Goal: Information Seeking & Learning: Learn about a topic

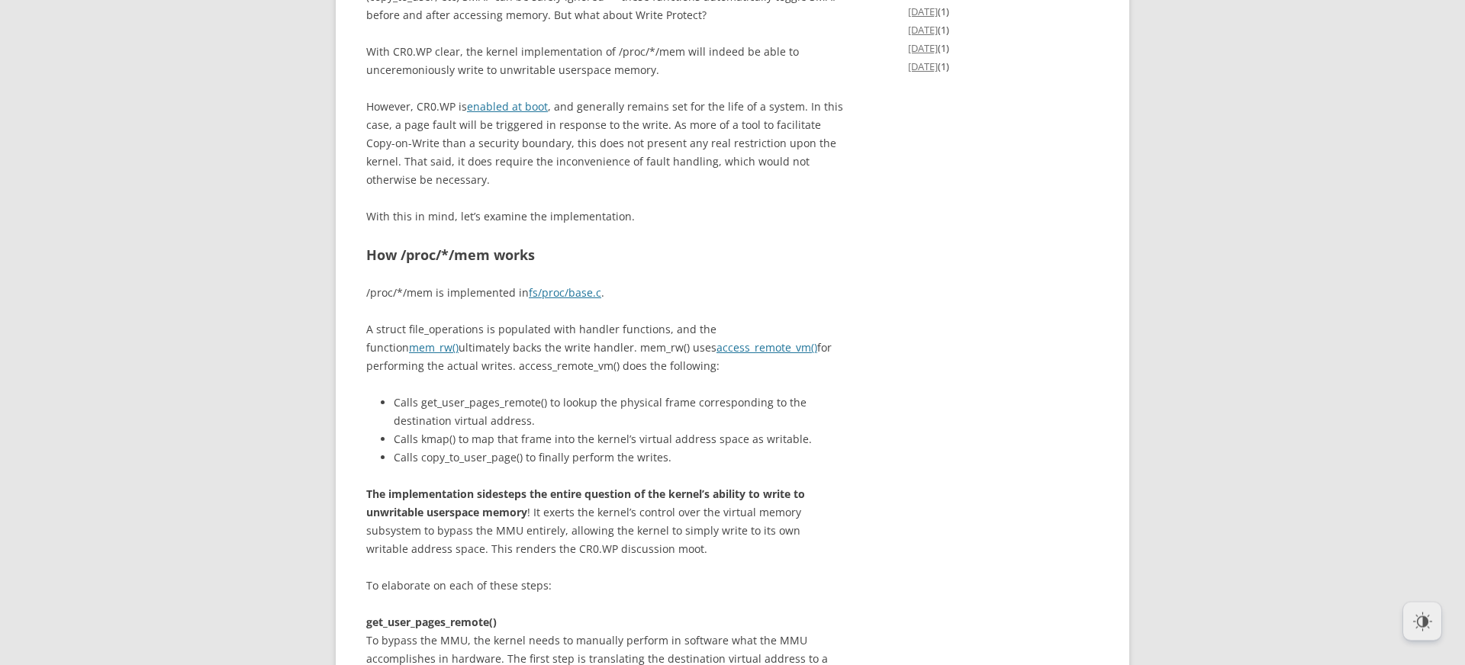
scroll to position [3122, 0]
click at [738, 437] on div "Introduction An obscure [PERSON_NAME] of the /proc/*/mem pseudofile is its “pun…" at bounding box center [604, 140] width 477 height 4881
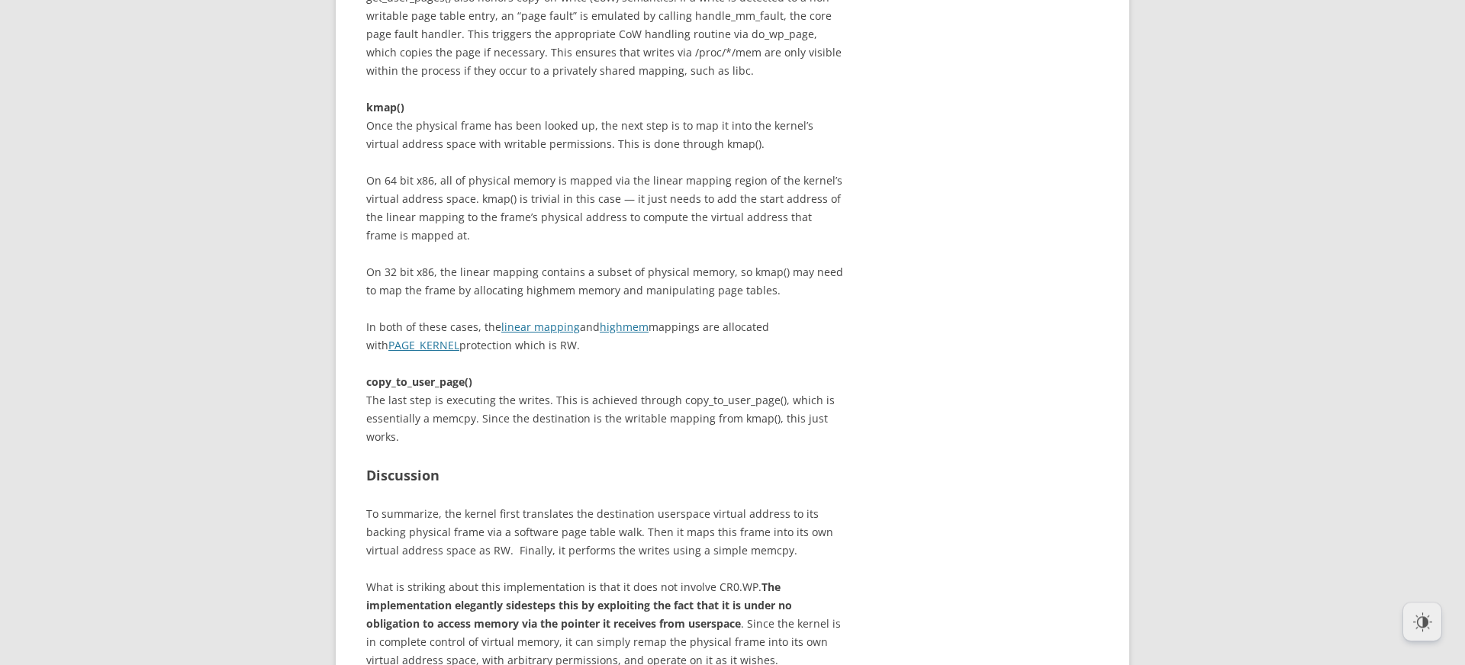
scroll to position [4229, 0]
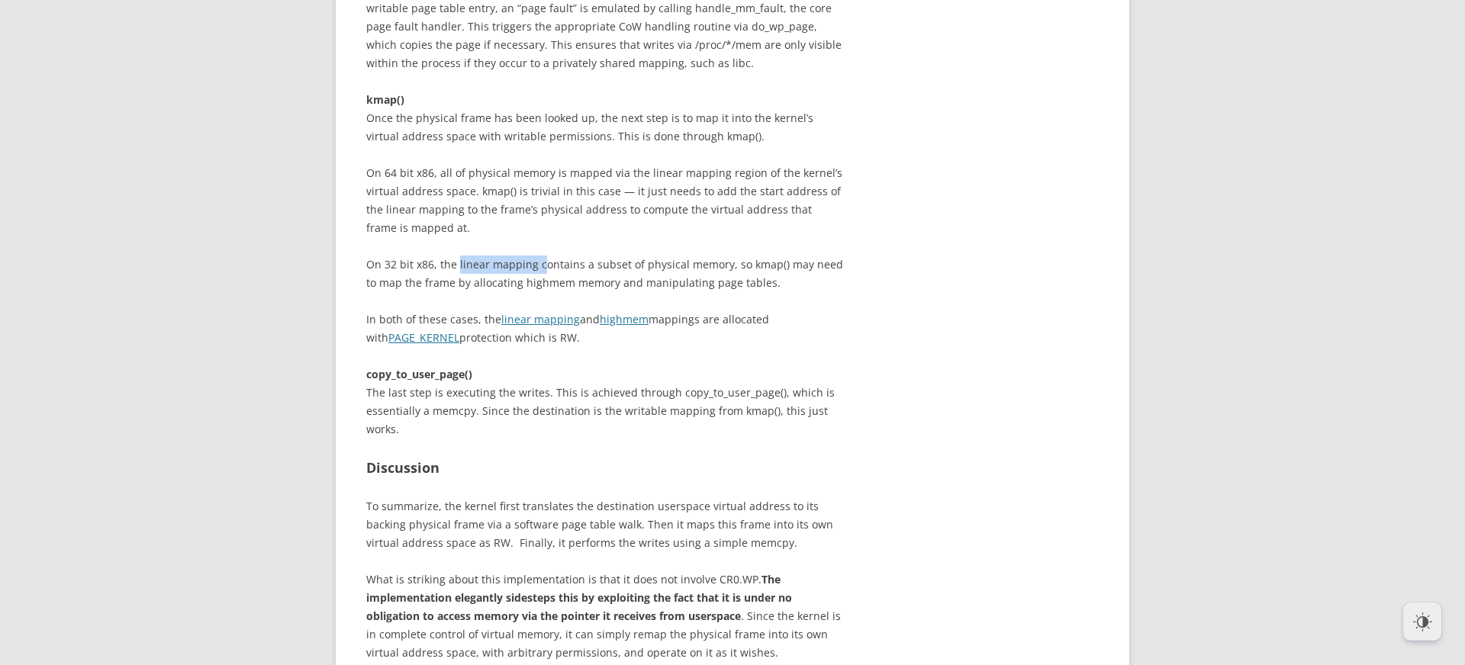
drag, startPoint x: 456, startPoint y: 394, endPoint x: 538, endPoint y: 394, distance: 81.6
click at [538, 347] on p "On 32 bit x86, the linear mapping contains a subset of physical memory, so kmap…" at bounding box center [604, 302] width 477 height 92
copy p "linear mapping c"
drag, startPoint x: 649, startPoint y: 455, endPoint x: 590, endPoint y: 446, distance: 59.6
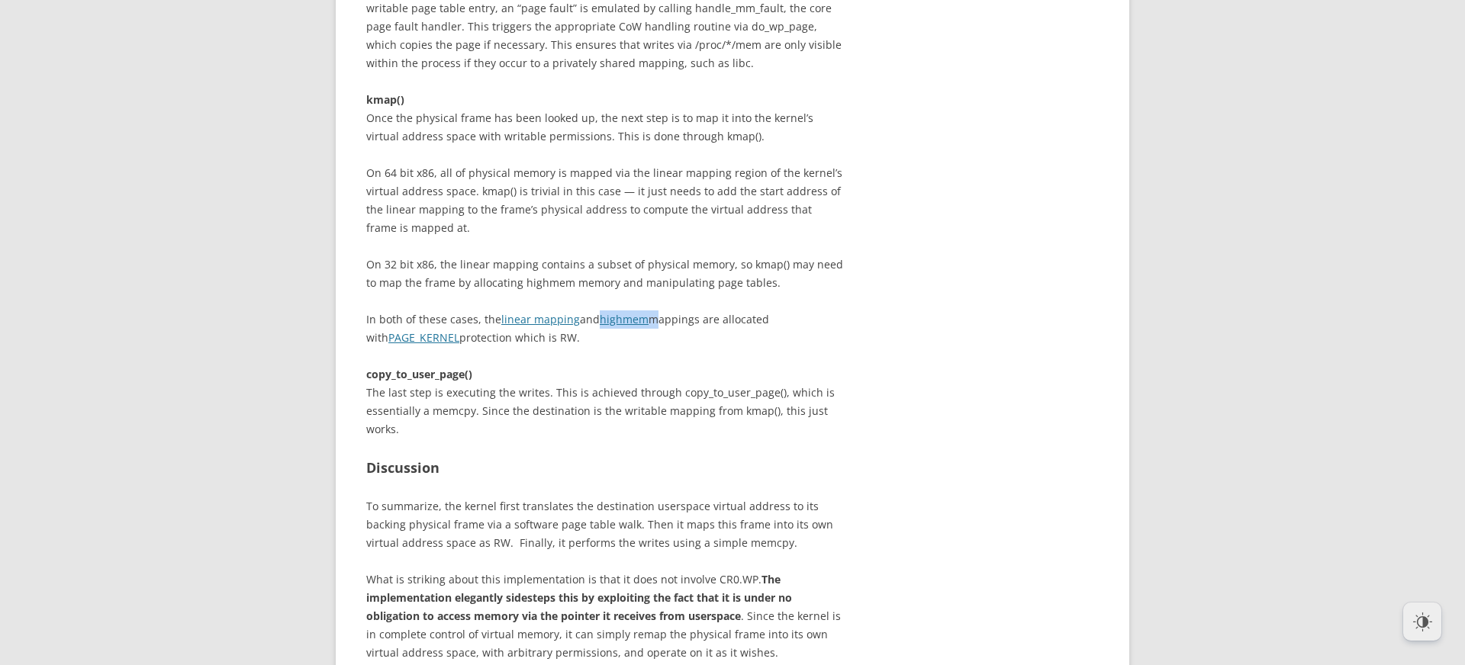
click at [590, 347] on p "On 32 bit x86, the linear mapping contains a subset of physical memory, so kmap…" at bounding box center [604, 302] width 477 height 92
click at [600, 347] on p "On 32 bit x86, the linear mapping contains a subset of physical memory, so kmap…" at bounding box center [604, 302] width 477 height 92
drag, startPoint x: 591, startPoint y: 454, endPoint x: 700, endPoint y: 448, distance: 109.3
click at [700, 347] on p "On 32 bit x86, the linear mapping contains a subset of physical memory, so kmap…" at bounding box center [604, 302] width 477 height 92
copy p "d highmem mappings"
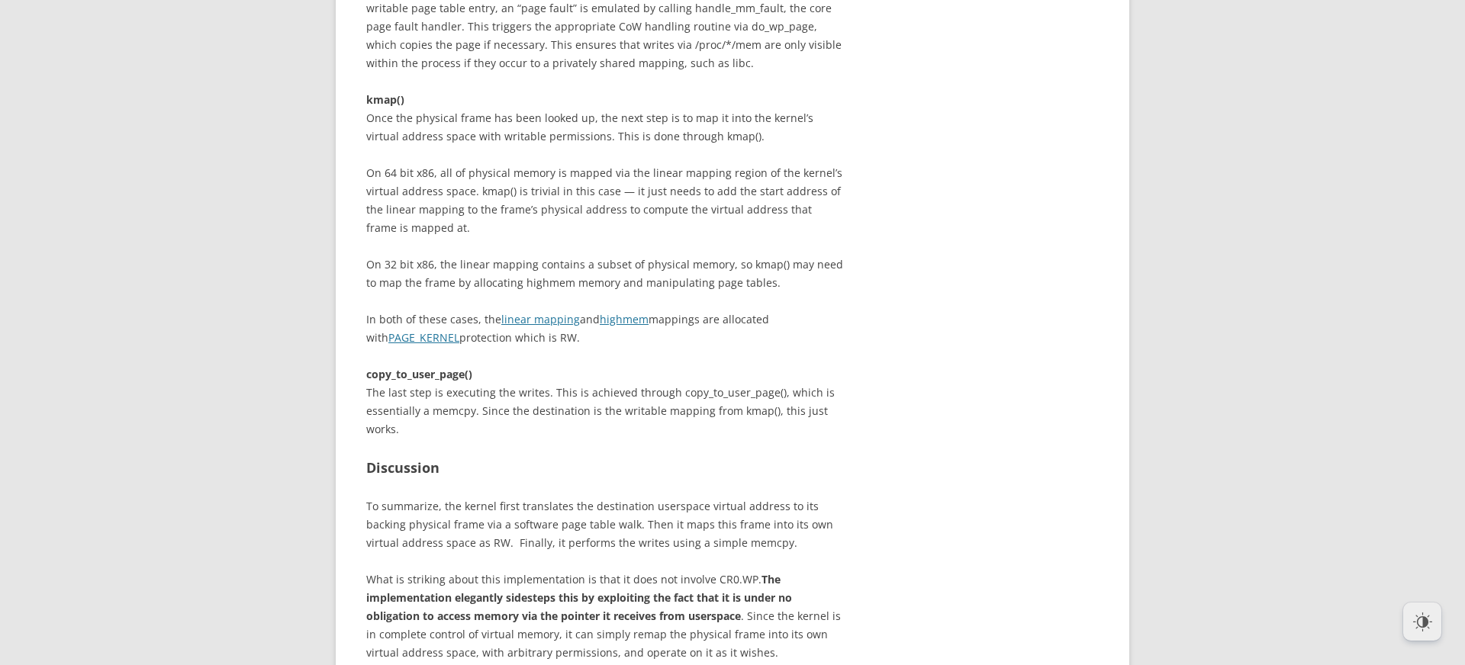
click at [513, 479] on h2 "Discussion" at bounding box center [604, 468] width 477 height 22
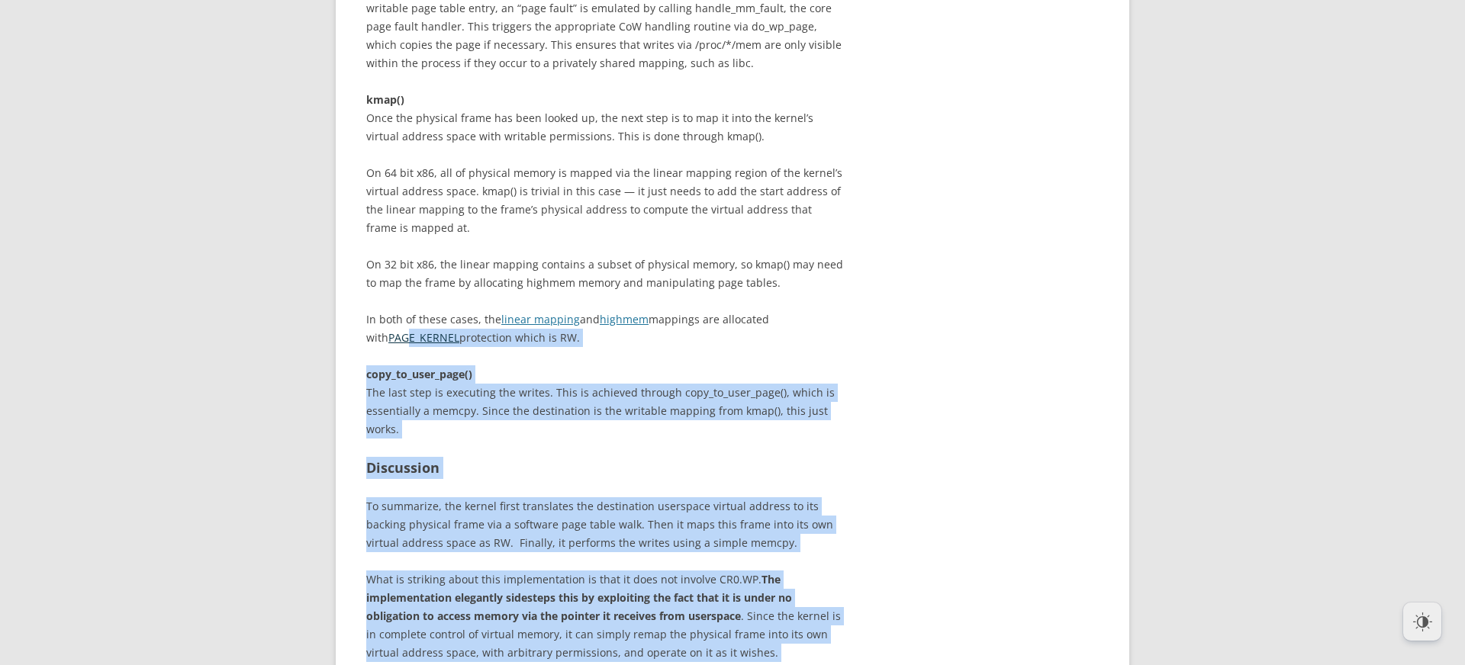
drag, startPoint x: 361, startPoint y: 468, endPoint x: 385, endPoint y: 474, distance: 25.2
click at [564, 347] on p "On 32 bit x86, the linear mapping contains a subset of physical memory, so kmap…" at bounding box center [604, 302] width 477 height 92
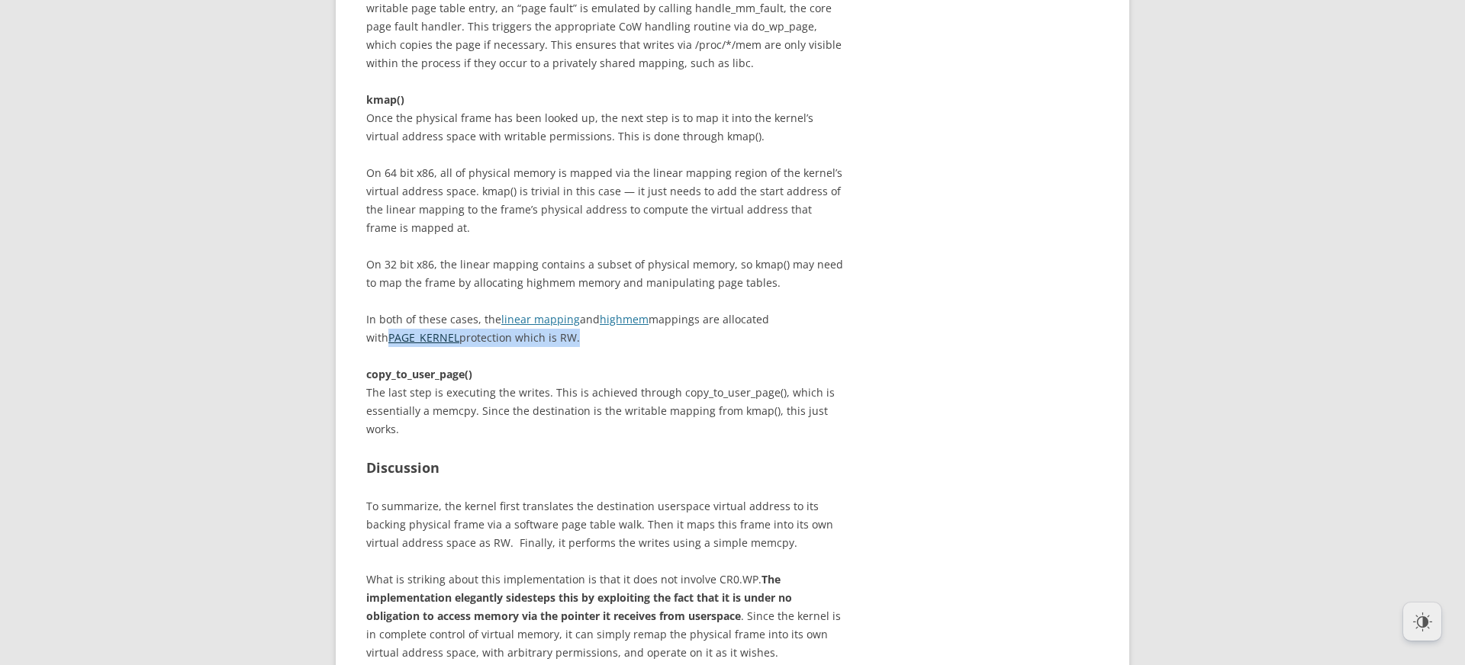
drag, startPoint x: 554, startPoint y: 470, endPoint x: 366, endPoint y: 470, distance: 187.7
click at [366, 347] on p "On 32 bit x86, the linear mapping contains a subset of physical memory, so kmap…" at bounding box center [604, 302] width 477 height 92
copy p "PAGE_KERNEL protection which is RW"
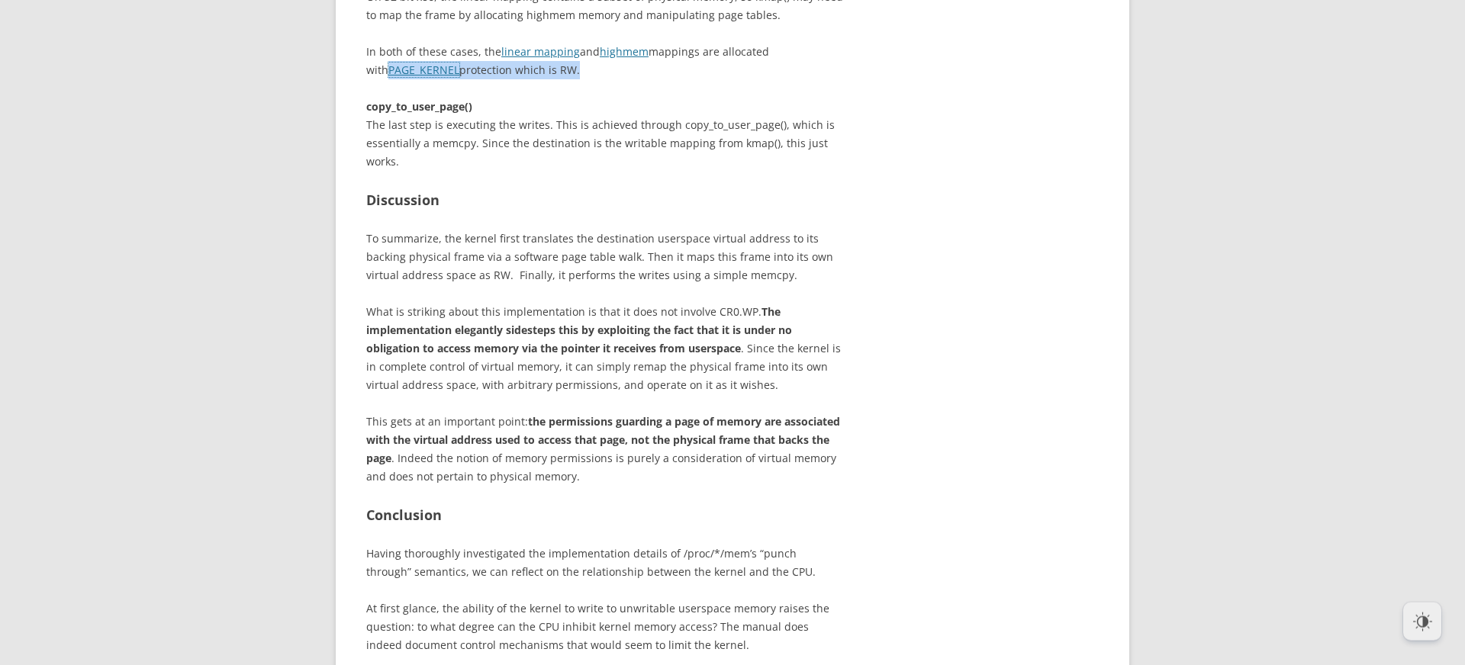
scroll to position [4531, 0]
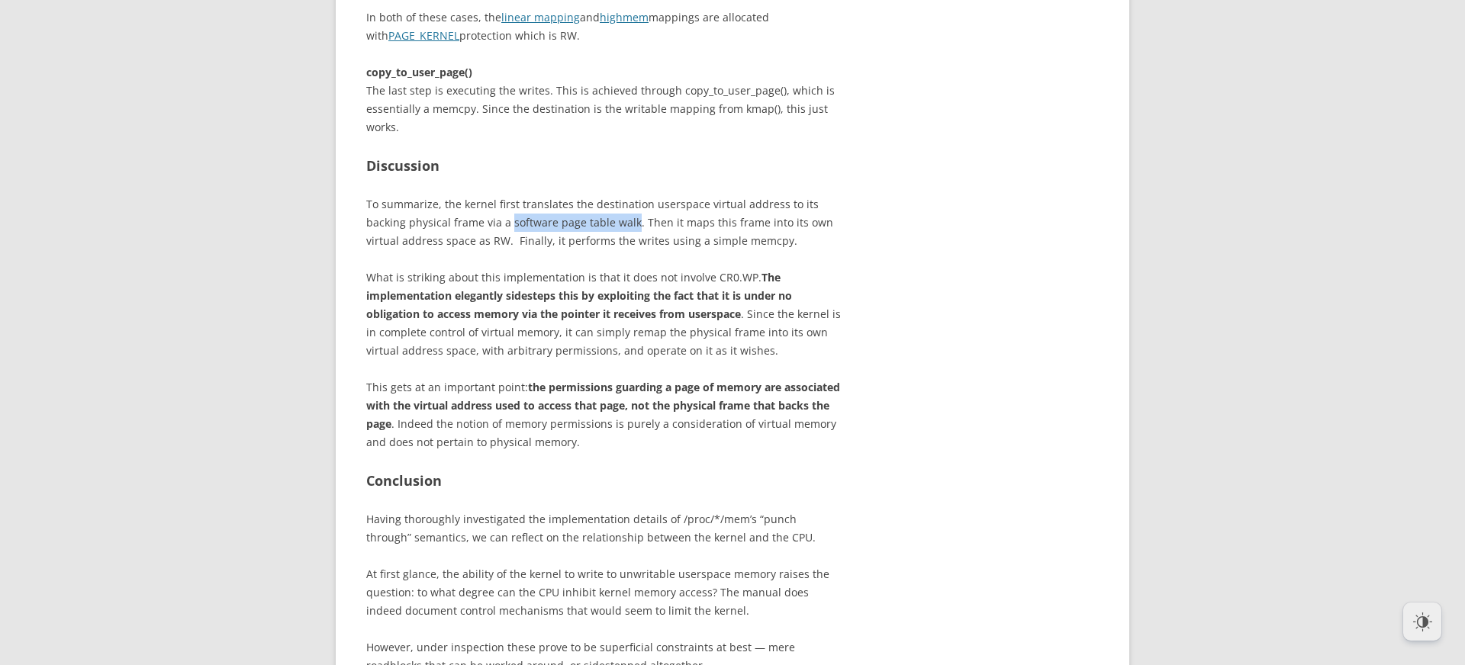
drag, startPoint x: 510, startPoint y: 358, endPoint x: 631, endPoint y: 349, distance: 121.6
click at [631, 250] on p "To summarize, the kernel first translates the destination userspace virtual add…" at bounding box center [604, 222] width 477 height 55
copy p "software page table walk"
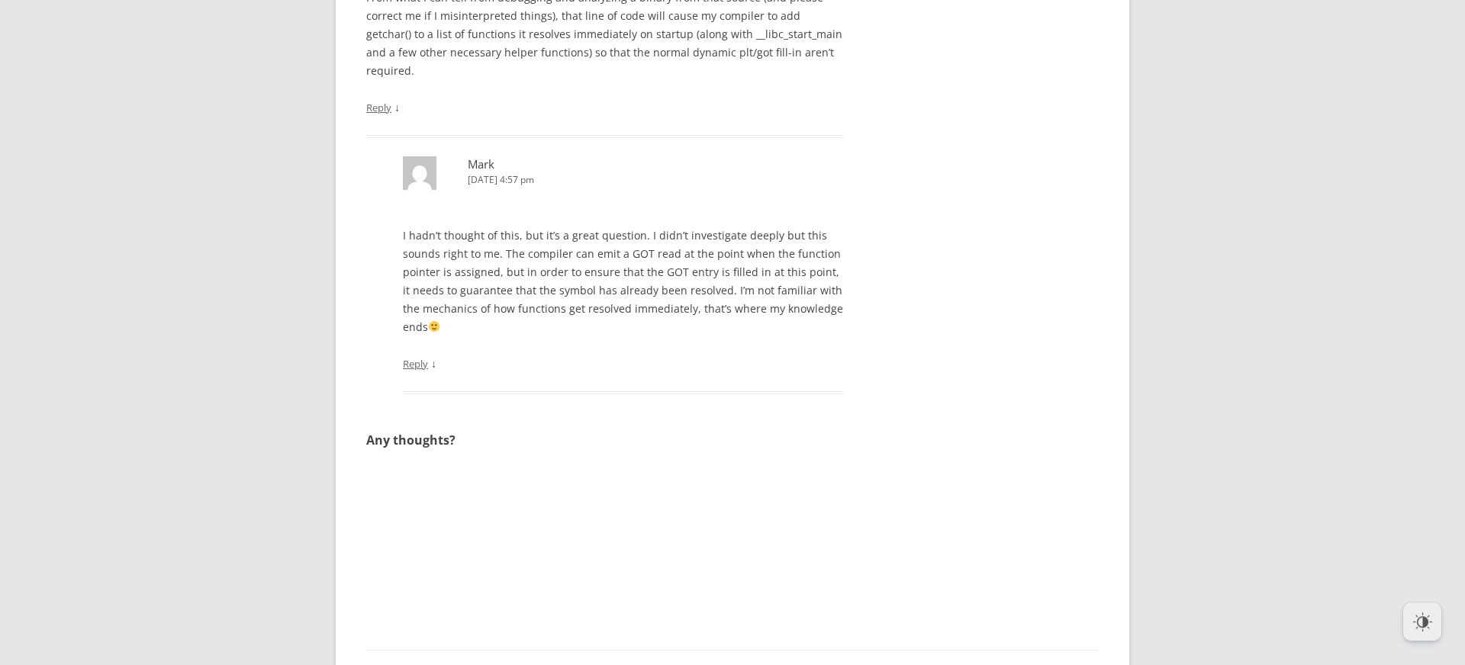
scroll to position [6100, 0]
